Goal: Task Accomplishment & Management: Use online tool/utility

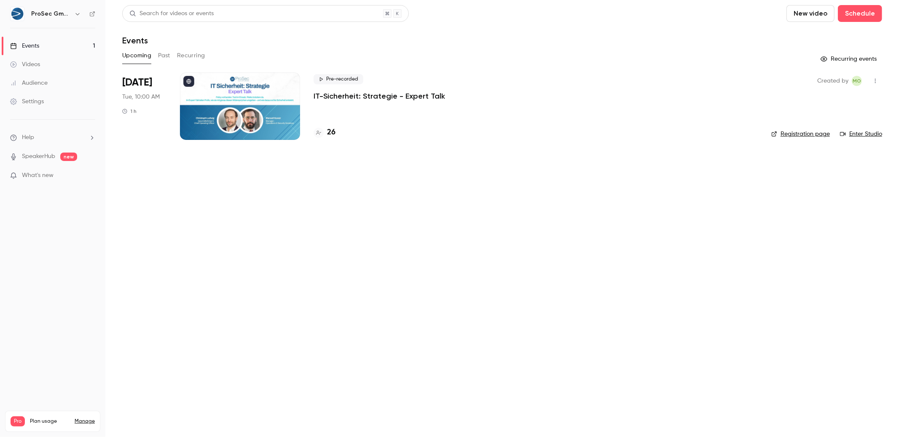
click at [431, 95] on p "IT-Sicherheit: Strategie - Expert Talk" at bounding box center [379, 96] width 131 height 10
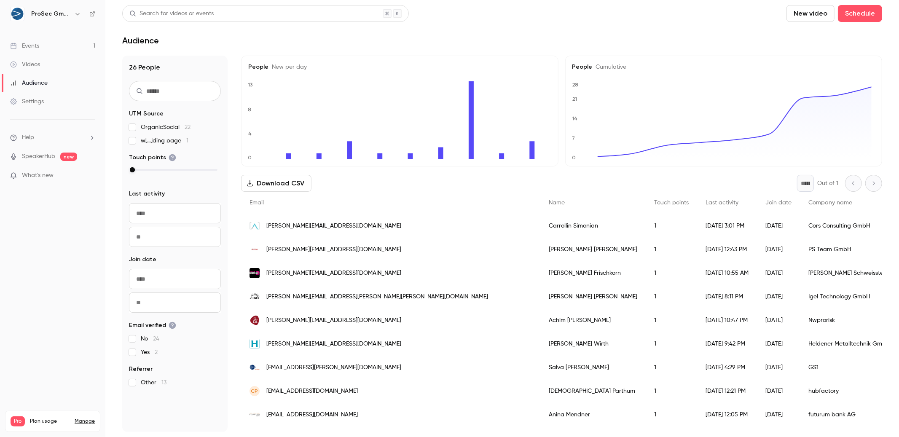
click at [305, 195] on div "Email" at bounding box center [390, 203] width 299 height 22
click at [301, 188] on button "Download CSV" at bounding box center [276, 183] width 70 height 17
